Goal: Task Accomplishment & Management: Manage account settings

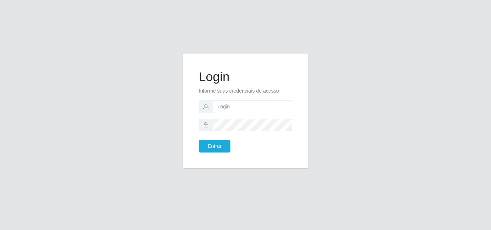
click at [102, 203] on div "Login Informe suas credenciais de acesso Entrar" at bounding box center [245, 115] width 491 height 230
